Goal: Task Accomplishment & Management: Complete application form

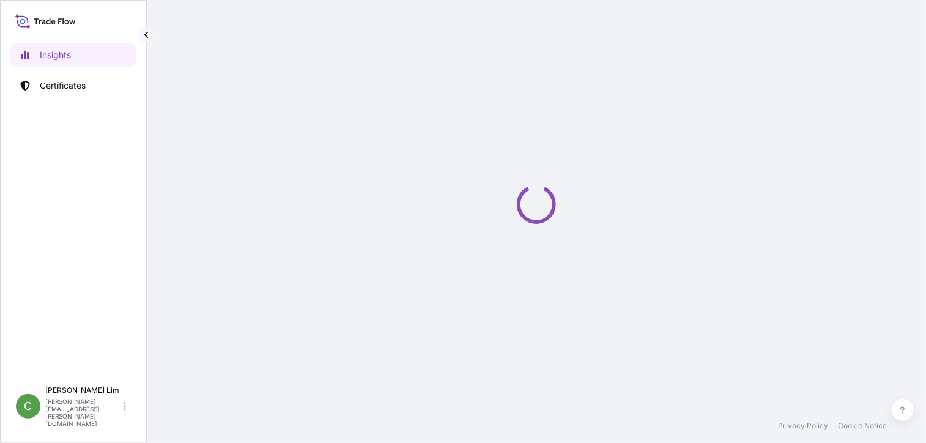
select select "2025"
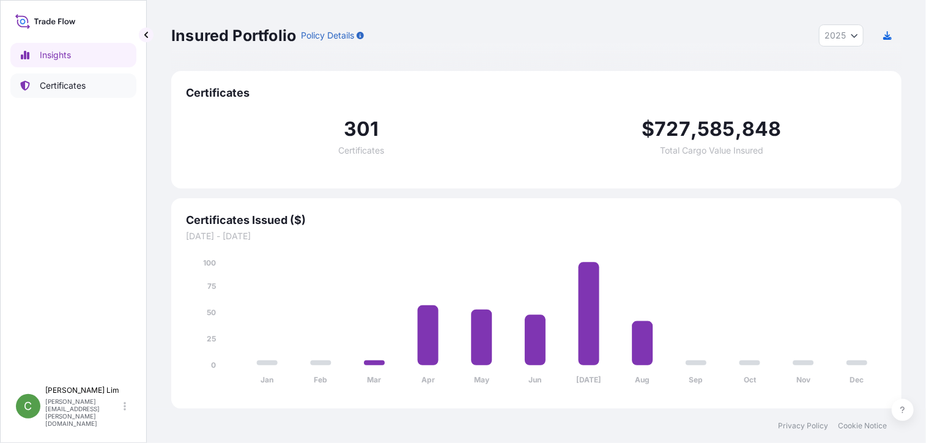
click at [64, 88] on p "Certificates" at bounding box center [63, 86] width 46 height 12
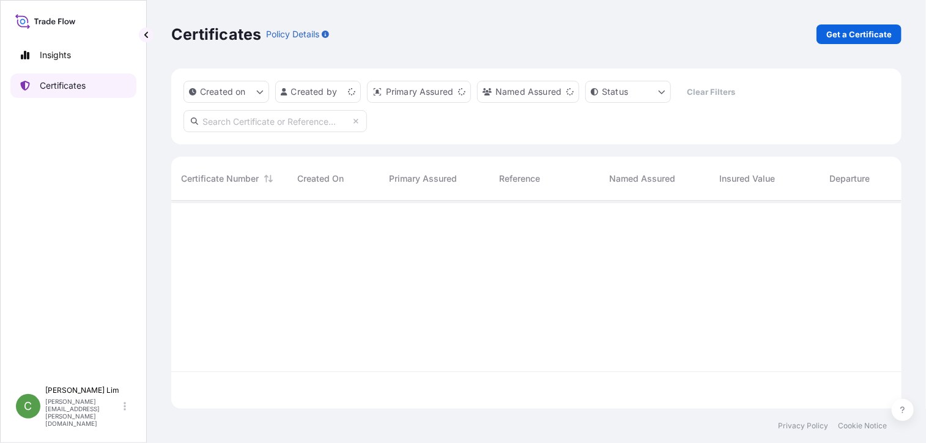
scroll to position [206, 721]
click at [207, 122] on input "text" at bounding box center [276, 121] width 184 height 22
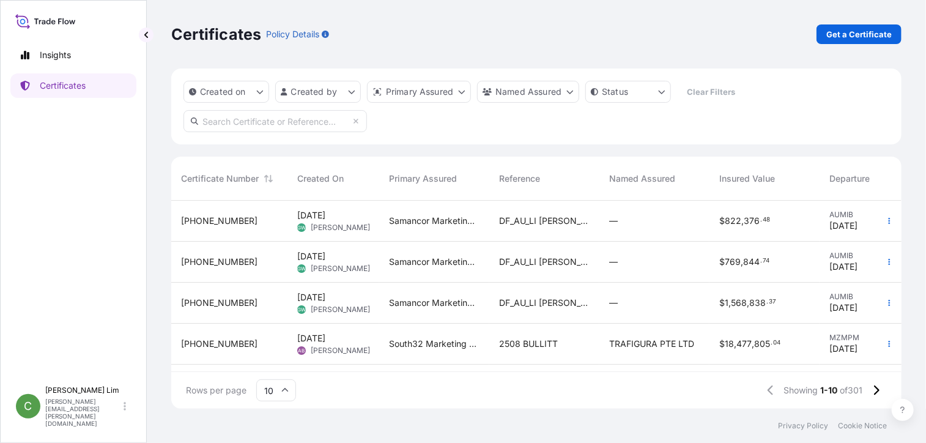
paste input "[PHONE_NUMBER]"
click at [207, 122] on input "[PHONE_NUMBER]" at bounding box center [276, 121] width 184 height 22
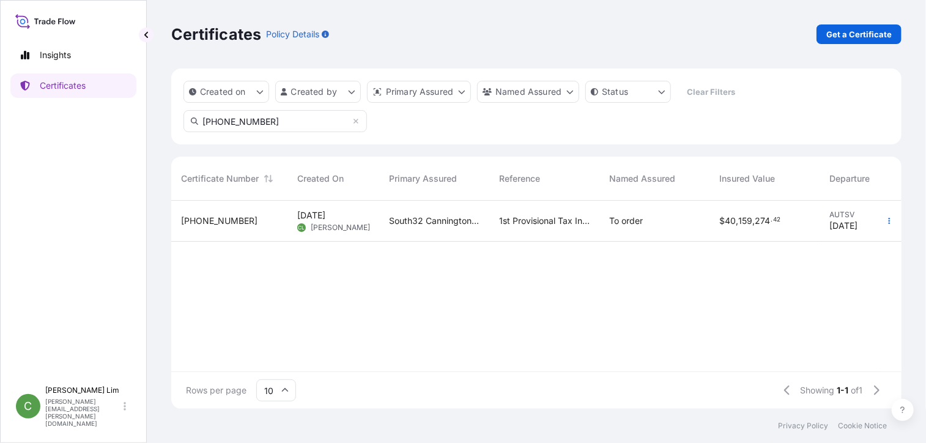
type input "[PHONE_NUMBER]"
click at [196, 218] on span "[PHONE_NUMBER]" at bounding box center [219, 221] width 76 height 12
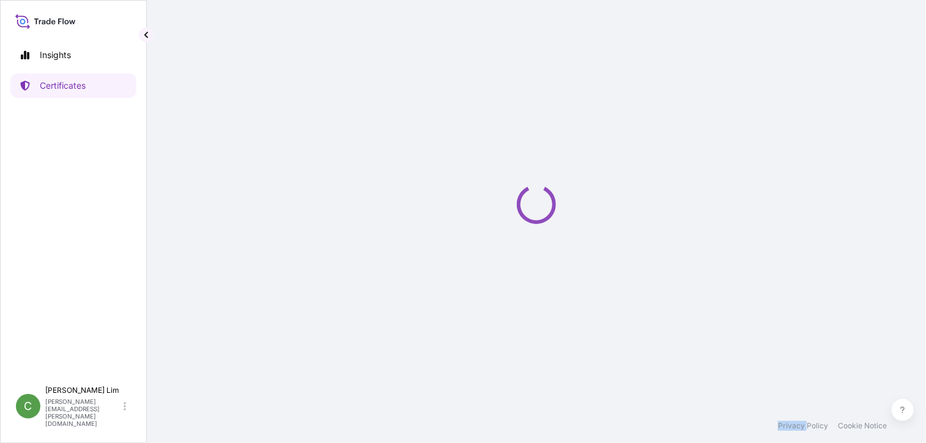
click at [196, 218] on div "Loading" at bounding box center [536, 204] width 730 height 409
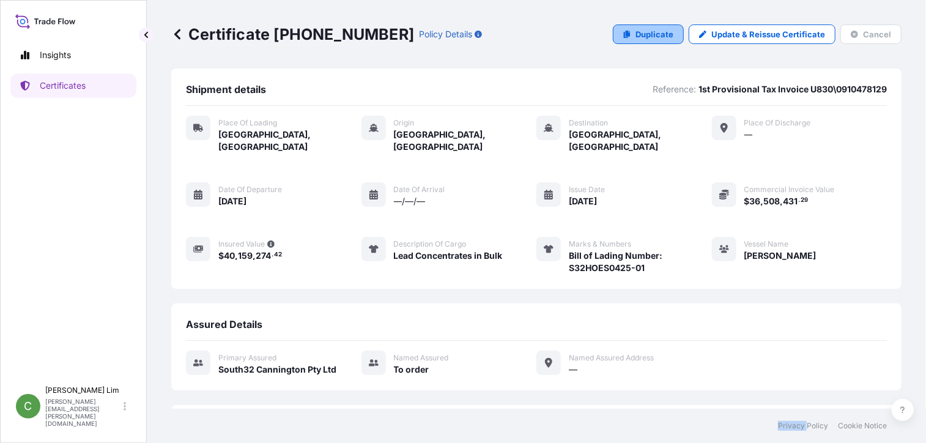
click at [636, 33] on p "Duplicate" at bounding box center [655, 34] width 38 height 12
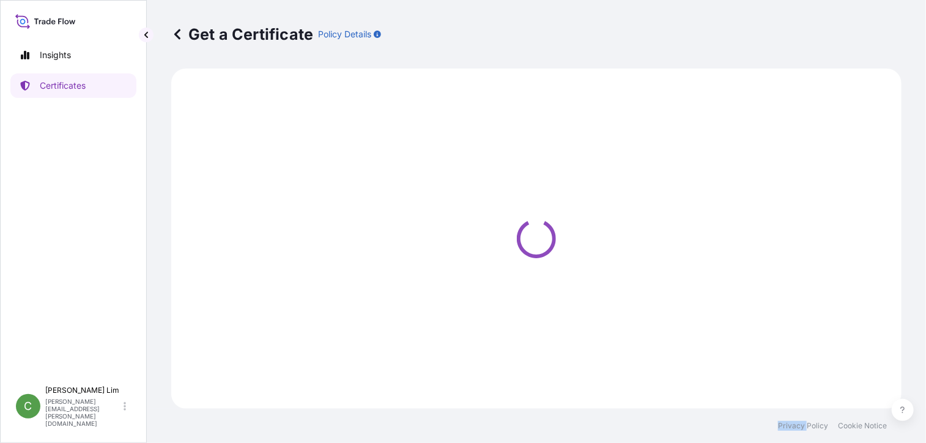
select select "Road / [GEOGRAPHIC_DATA]"
select select "Sea"
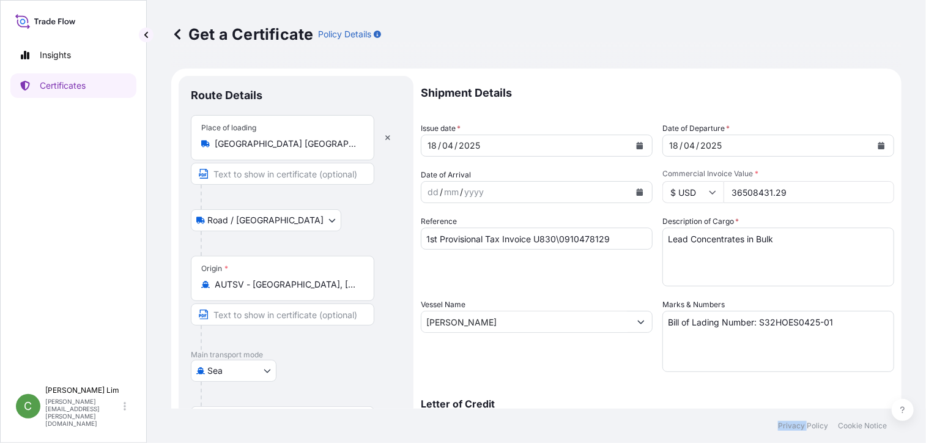
select select "31712"
click at [637, 144] on icon "Calendar" at bounding box center [640, 145] width 7 height 7
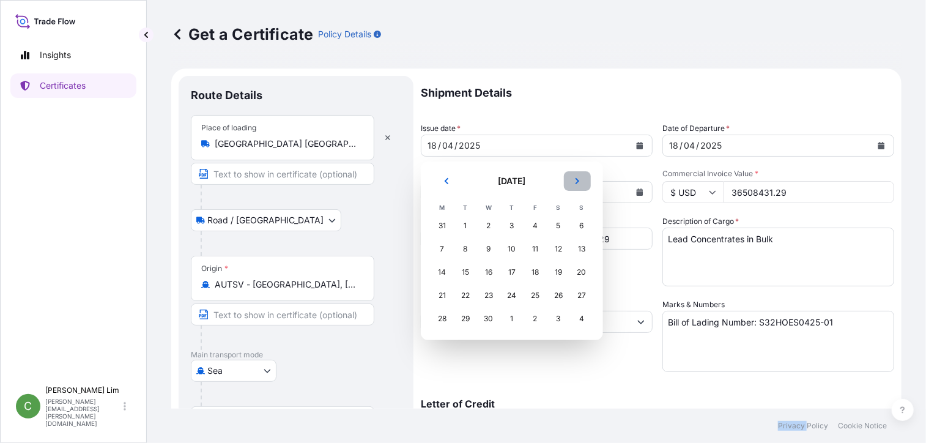
click at [580, 181] on icon "Next" at bounding box center [577, 180] width 7 height 7
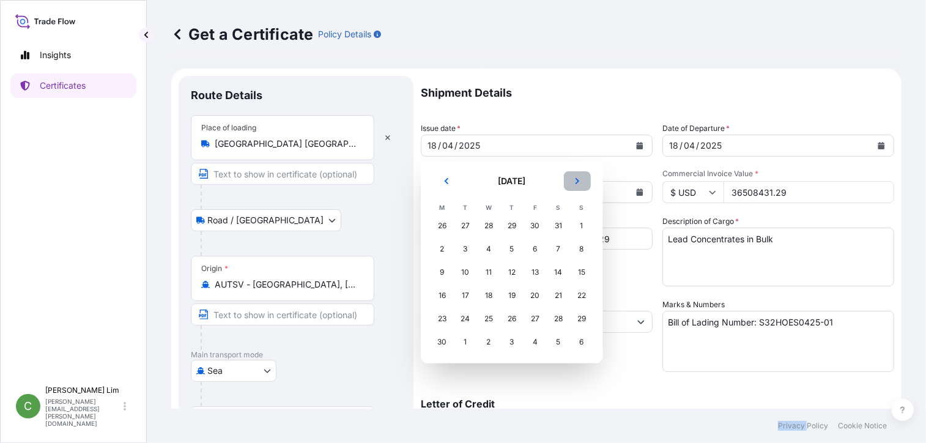
click at [580, 181] on icon "Next" at bounding box center [577, 180] width 7 height 7
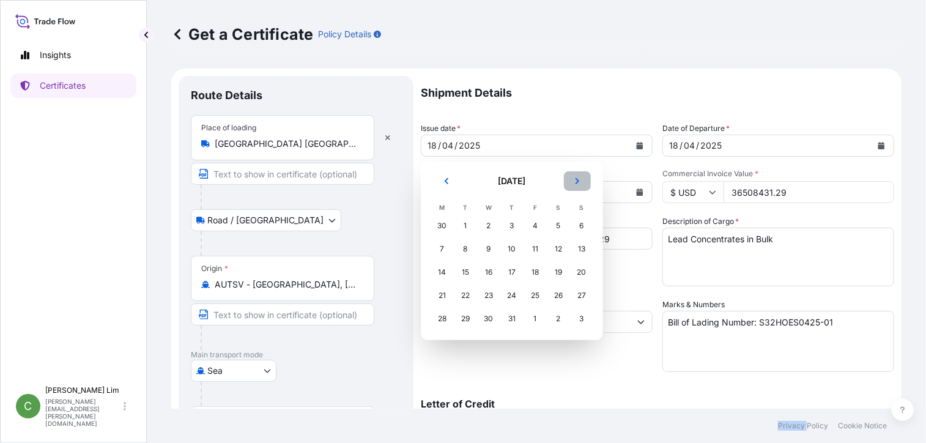
click at [580, 181] on icon "Next" at bounding box center [577, 180] width 7 height 7
click at [492, 316] on div "27" at bounding box center [489, 319] width 22 height 22
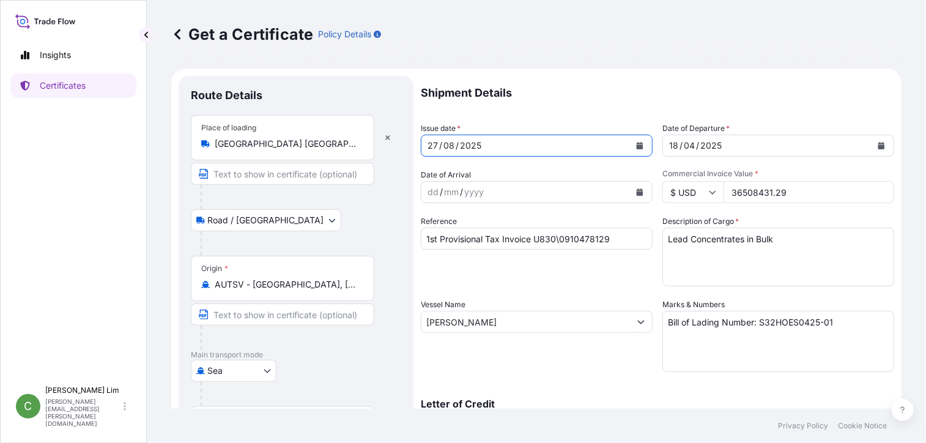
click at [491, 146] on div "[DATE]" at bounding box center [525, 146] width 209 height 22
click at [876, 149] on button "Calendar" at bounding box center [882, 146] width 20 height 20
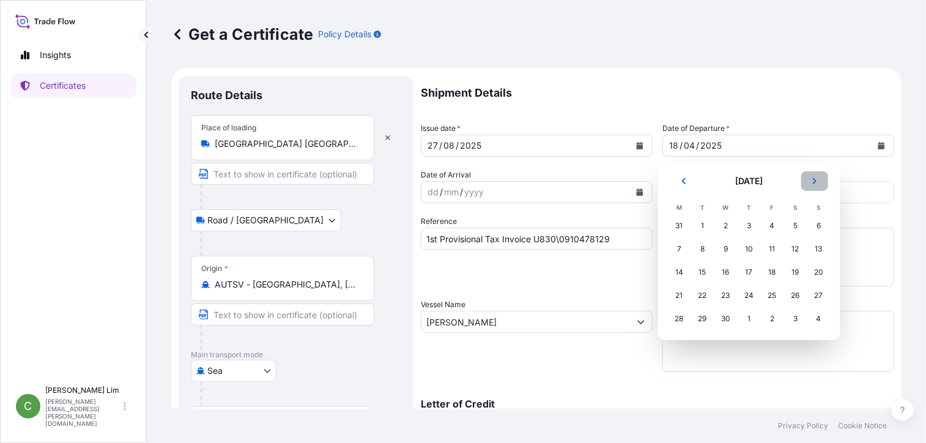
click at [812, 180] on icon "Next" at bounding box center [814, 180] width 7 height 7
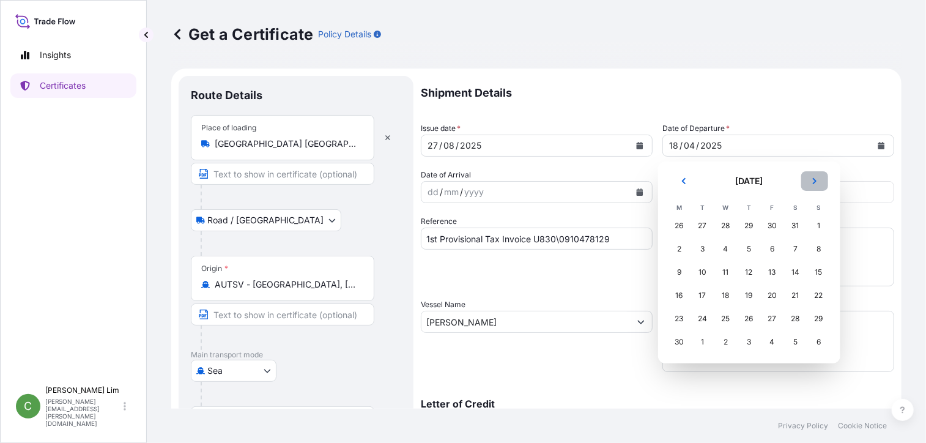
click at [812, 180] on icon "Next" at bounding box center [814, 180] width 7 height 7
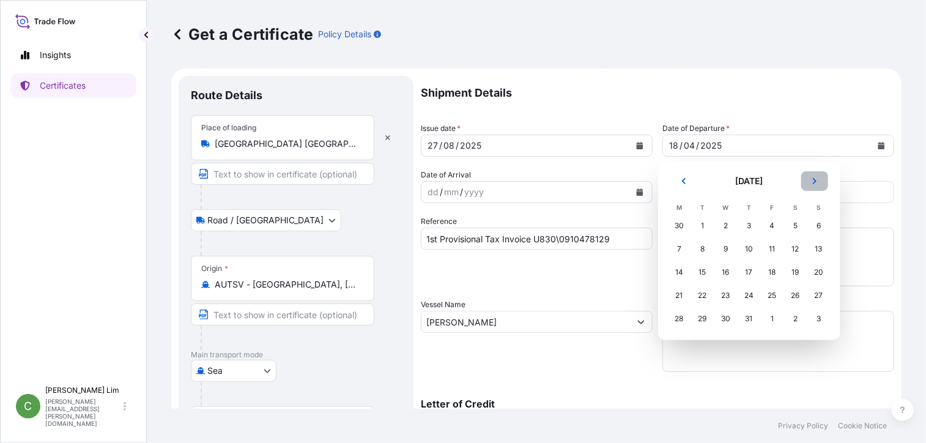
click at [812, 180] on icon "Next" at bounding box center [814, 180] width 7 height 7
click at [724, 313] on div "27" at bounding box center [726, 319] width 22 height 22
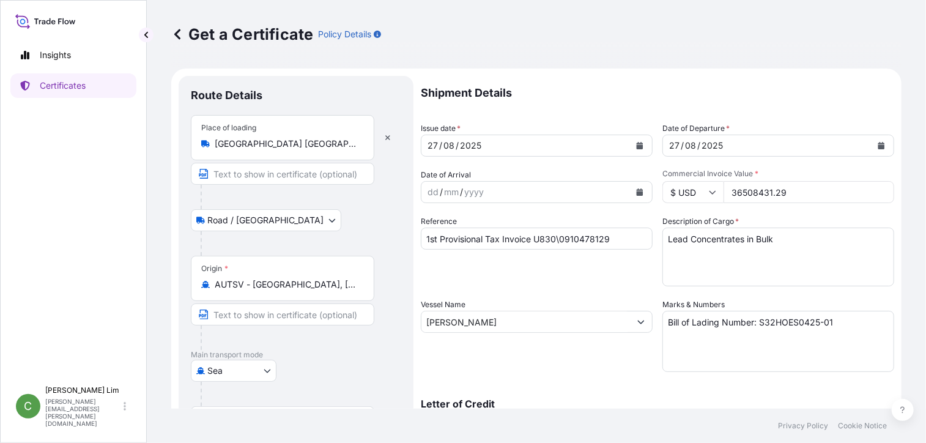
drag, startPoint x: 788, startPoint y: 190, endPoint x: 726, endPoint y: 200, distance: 62.5
click at [726, 200] on input "36508431.29" at bounding box center [809, 192] width 171 height 22
paste input "7292402.90"
type input "37292402.90"
drag, startPoint x: 536, startPoint y: 239, endPoint x: 609, endPoint y: 237, distance: 73.4
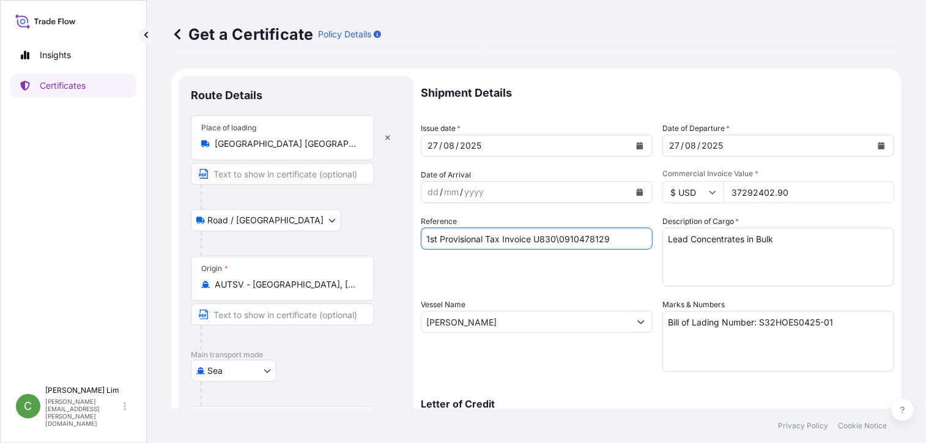
click at [609, 237] on input "1st Provisional Tax Invoice U830\0910478129" at bounding box center [537, 239] width 232 height 22
paste input "9644"
type input "1st Provisional Tax Invoice U830\0910479644"
drag, startPoint x: 497, startPoint y: 324, endPoint x: 416, endPoint y: 313, distance: 81.6
click at [416, 313] on form "Route Details Place of loading [GEOGRAPHIC_DATA] [GEOGRAPHIC_DATA], [GEOGRAPHIC…" at bounding box center [536, 338] width 730 height 539
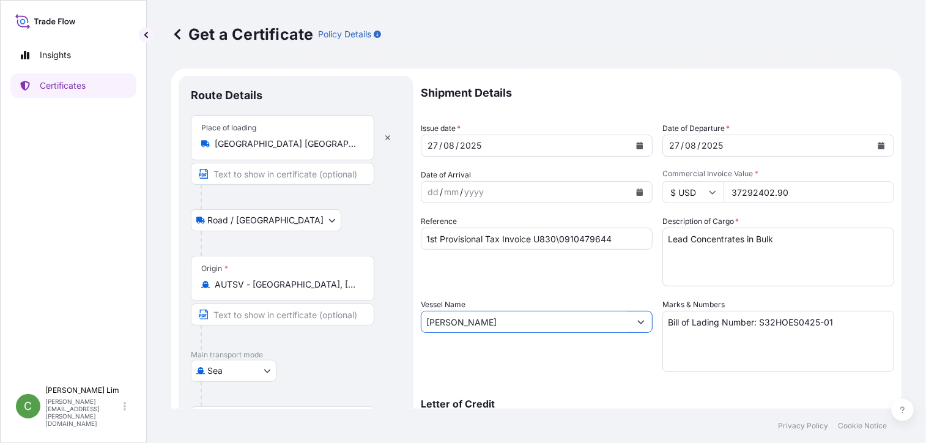
paste input "Yangtze Ambition"
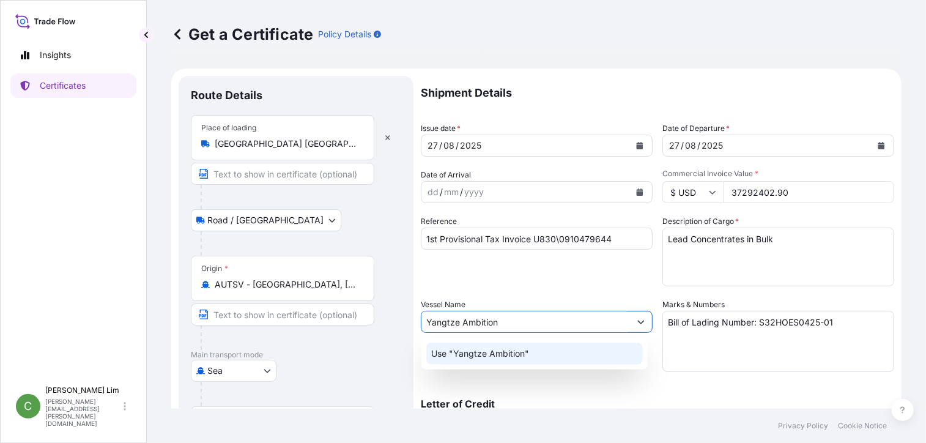
click at [473, 355] on p "Use "Yangtze Ambition"" at bounding box center [480, 353] width 98 height 12
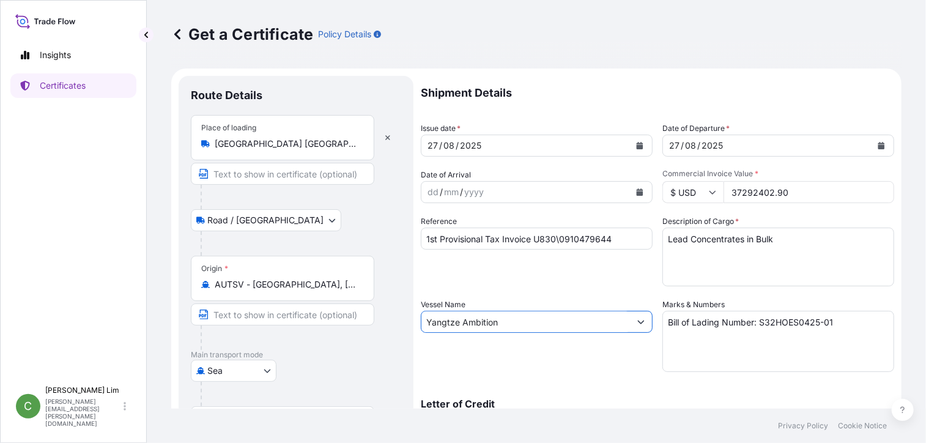
type input "Yangtze Ambition"
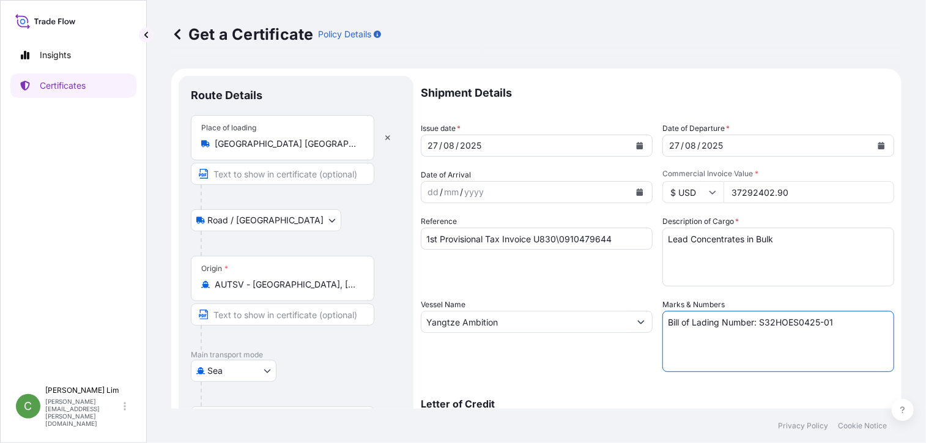
drag, startPoint x: 758, startPoint y: 322, endPoint x: 843, endPoint y: 322, distance: 85.0
click at [843, 322] on textarea "Bill of Lading Number: S32HOES0425-01" at bounding box center [778, 341] width 232 height 61
paste textarea "B/L No S32 VRIK90825-01"
click at [787, 324] on textarea "Bill of Lading Number: S32HOES0425-01" at bounding box center [778, 341] width 232 height 61
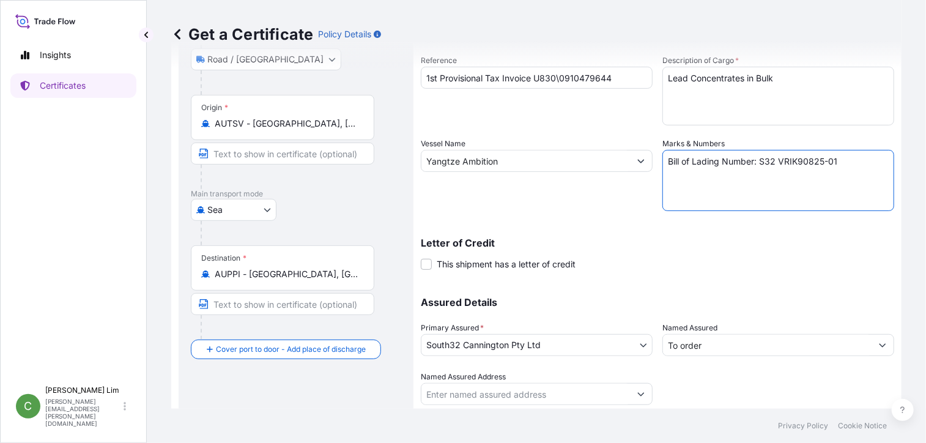
scroll to position [198, 0]
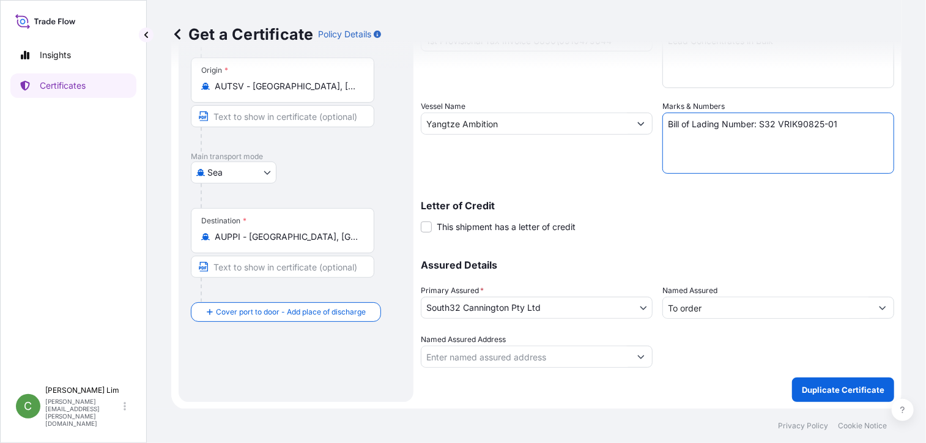
type textarea "Bill of Lading Number: S32 VRIK90825-01"
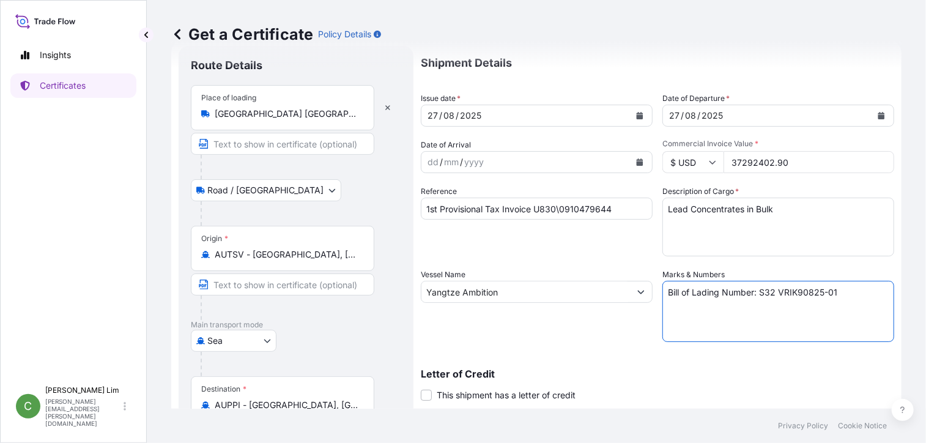
scroll to position [0, 0]
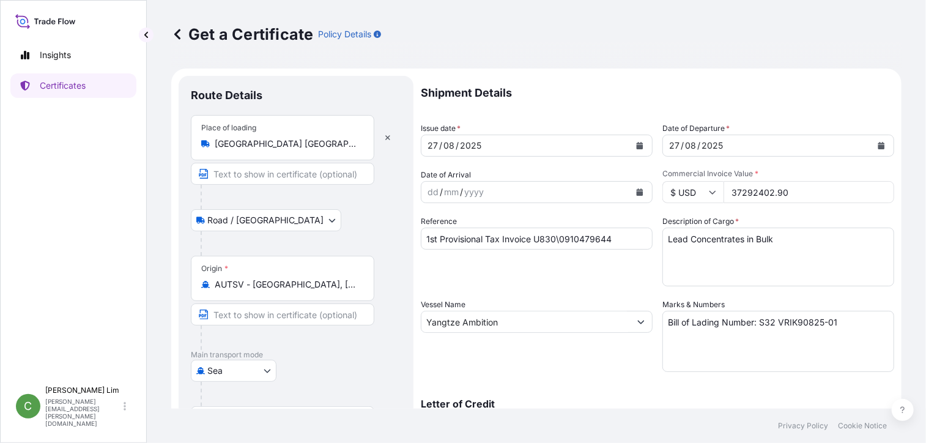
click at [913, 209] on div "Get a Certificate Policy Details Route Details Place of loading [GEOGRAPHIC_DAT…" at bounding box center [536, 204] width 779 height 409
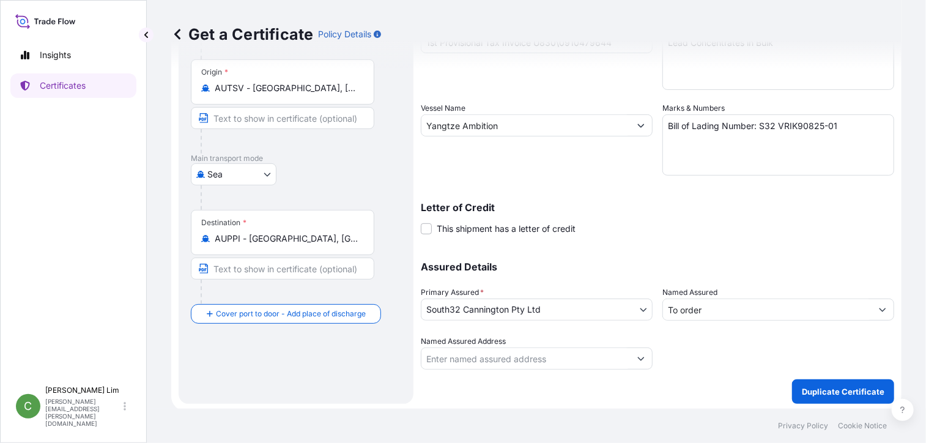
scroll to position [198, 0]
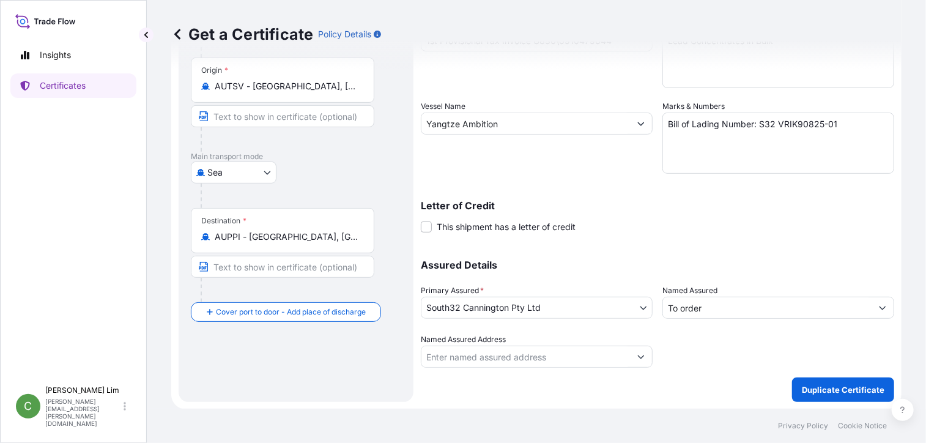
click at [817, 195] on div "Letter of Credit This shipment has a letter of credit Letter of credit * Letter…" at bounding box center [657, 209] width 473 height 47
click at [844, 384] on p "Duplicate Certificate" at bounding box center [843, 390] width 83 height 12
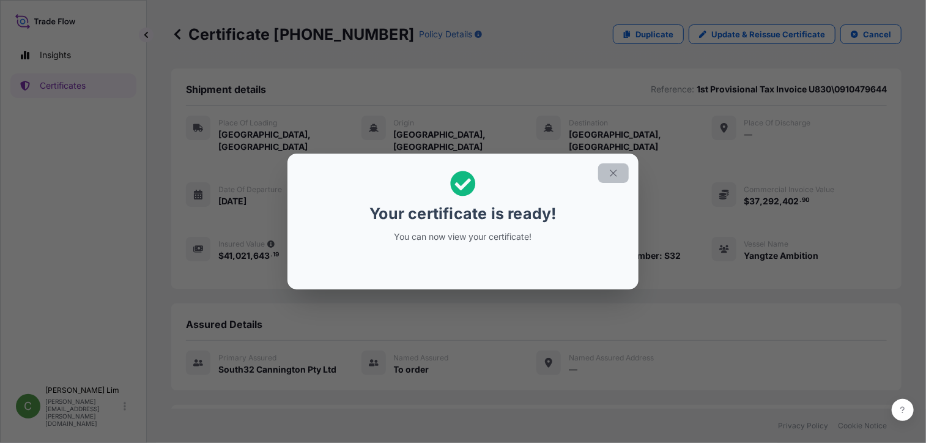
click at [616, 171] on icon "button" at bounding box center [613, 172] width 7 height 7
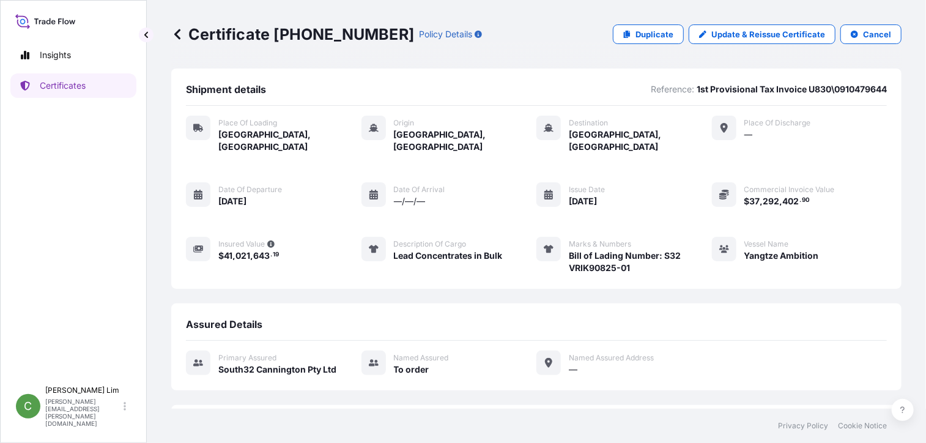
scroll to position [95, 0]
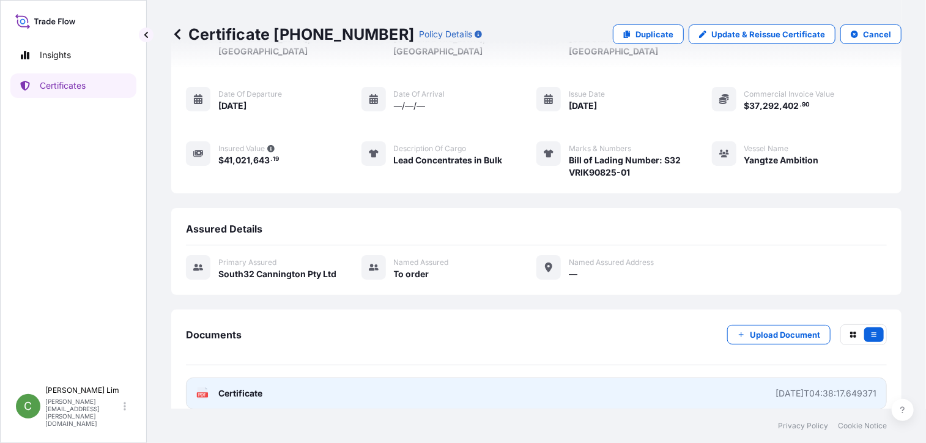
click at [253, 387] on span "Certificate" at bounding box center [240, 393] width 44 height 12
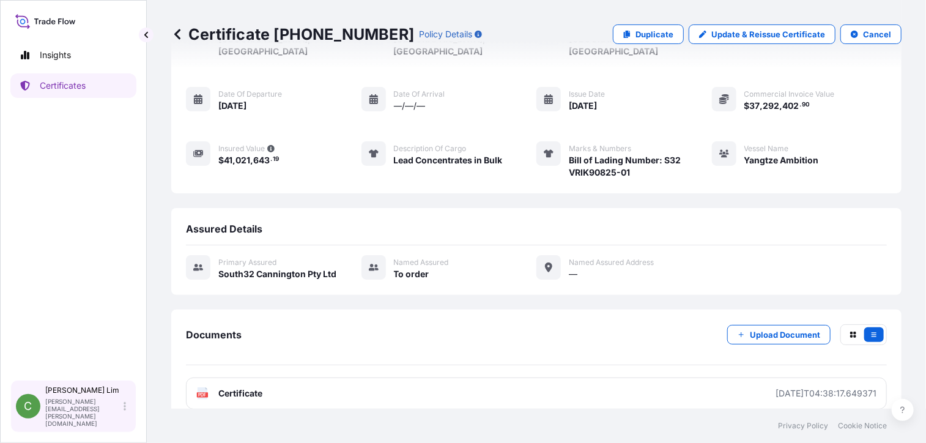
click at [91, 395] on p "[PERSON_NAME]" at bounding box center [83, 390] width 76 height 10
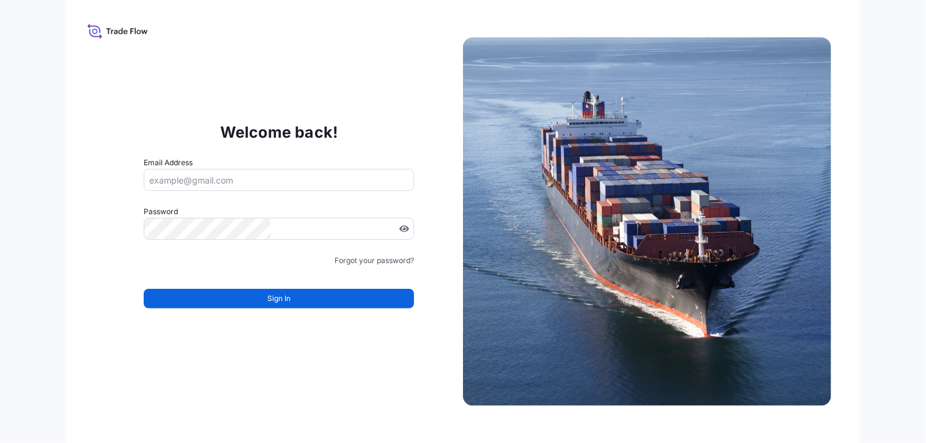
type input "[PERSON_NAME][EMAIL_ADDRESS][PERSON_NAME][DOMAIN_NAME]"
